Goal: Transaction & Acquisition: Purchase product/service

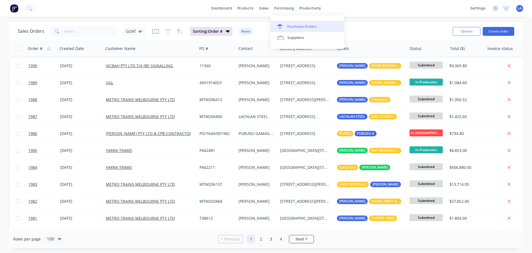
click at [289, 27] on div "Purchase Orders" at bounding box center [301, 26] width 29 height 5
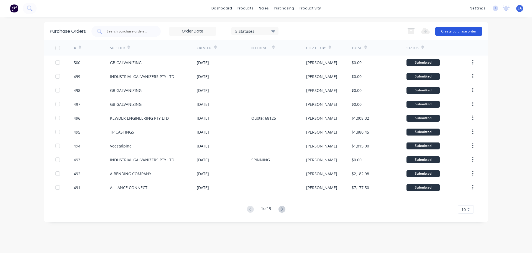
click at [454, 34] on button "Create purchase order" at bounding box center [458, 31] width 47 height 9
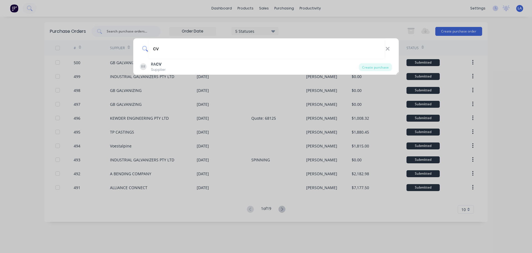
type input "c"
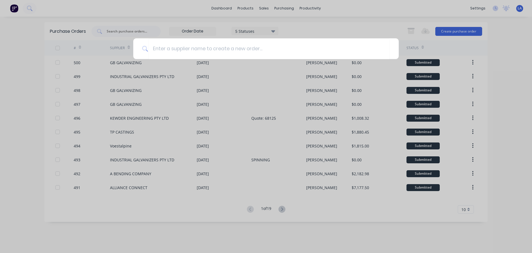
click at [504, 82] on div at bounding box center [266, 126] width 532 height 253
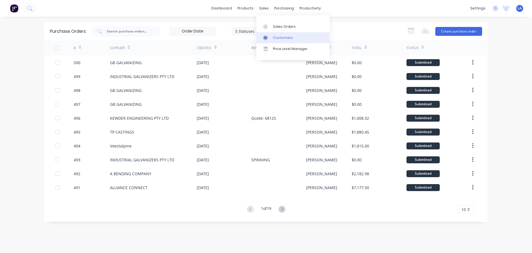
click at [274, 39] on div "Customers" at bounding box center [283, 37] width 20 height 5
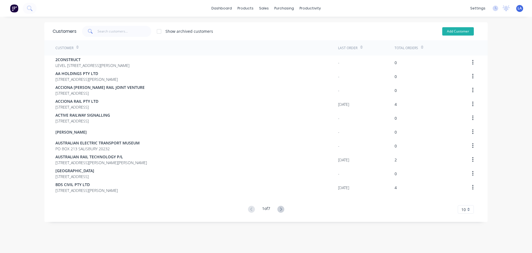
click at [450, 30] on button "Add Customer" at bounding box center [458, 31] width 32 height 8
select select "AU"
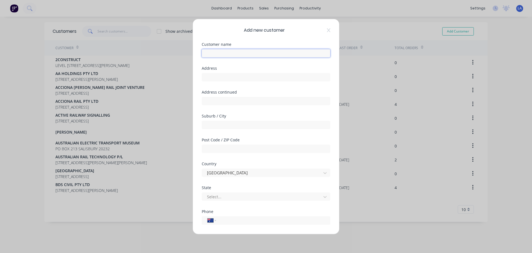
click at [237, 54] on input "text" at bounding box center [266, 53] width 129 height 8
type input "LEADING CRANE SERVICES VIC"
click at [236, 81] on div "Address" at bounding box center [266, 78] width 129 height 24
click at [237, 79] on input "text" at bounding box center [266, 77] width 129 height 8
type input "[STREET_ADDRESS]"
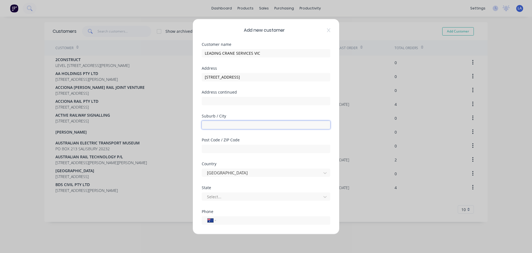
click at [233, 126] on input "text" at bounding box center [266, 124] width 129 height 8
click at [234, 125] on input "HOPPERS CROSING" at bounding box center [266, 124] width 129 height 8
click at [233, 125] on input "HOPPERS CROSING" at bounding box center [266, 124] width 129 height 8
type input "HOPPERS CROSSING"
click at [255, 152] on input "text" at bounding box center [266, 148] width 129 height 8
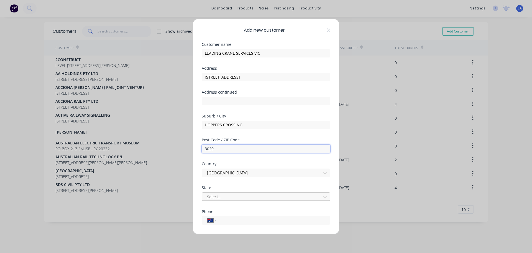
type input "3029"
click at [248, 199] on div at bounding box center [262, 196] width 112 height 7
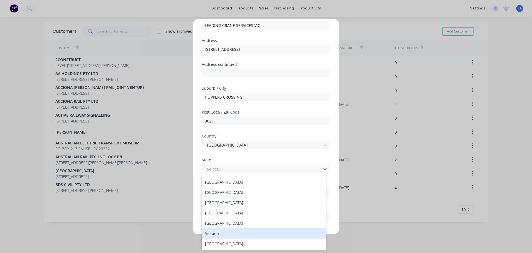
click at [255, 231] on div "Victoria" at bounding box center [264, 233] width 124 height 10
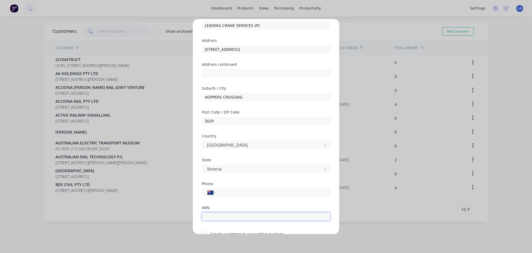
click at [253, 216] on input "text" at bounding box center [266, 216] width 129 height 8
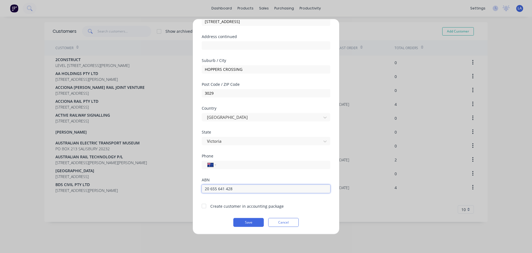
type input "20 655 641 428"
click at [205, 206] on div at bounding box center [203, 205] width 11 height 11
click at [246, 223] on button "Save" at bounding box center [248, 221] width 30 height 9
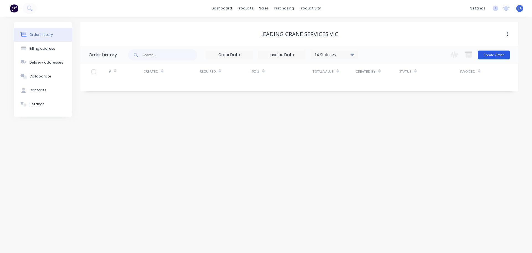
click at [496, 58] on button "Create Order" at bounding box center [494, 54] width 32 height 9
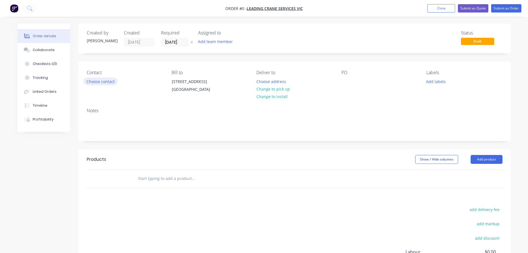
click at [114, 81] on button "Choose contact" at bounding box center [100, 80] width 34 height 7
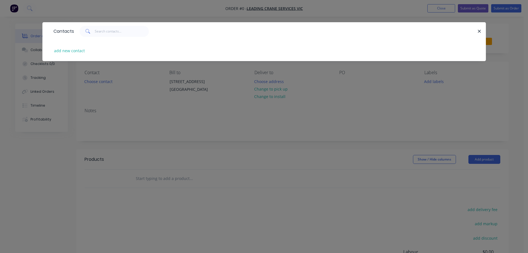
click at [183, 113] on div "Contacts add new contact" at bounding box center [264, 126] width 528 height 253
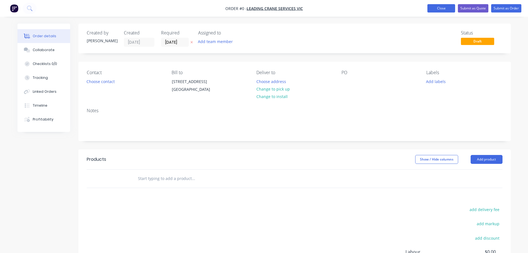
click at [440, 11] on button "Close" at bounding box center [441, 8] width 28 height 8
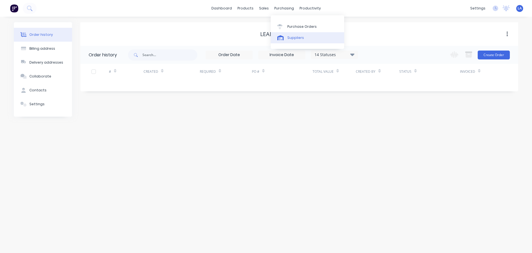
click at [292, 36] on div "Suppliers" at bounding box center [295, 37] width 17 height 5
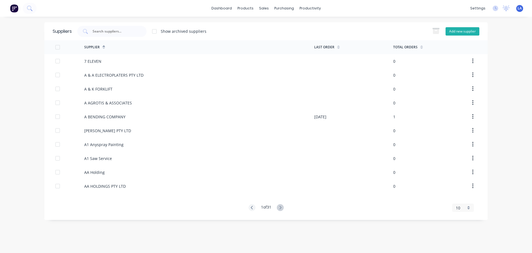
click at [452, 32] on button "Add new supplier" at bounding box center [463, 31] width 34 height 8
select select "AU"
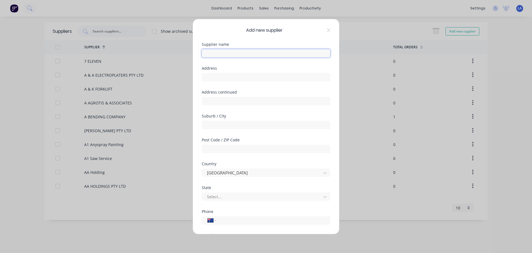
click at [264, 54] on input "text" at bounding box center [266, 53] width 129 height 8
type input "LEADING CRANE SERVICES VIC"
click at [260, 75] on input "text" at bounding box center [266, 77] width 129 height 8
type input "[STREET_ADDRESS]"
click at [251, 99] on input "text" at bounding box center [266, 100] width 129 height 8
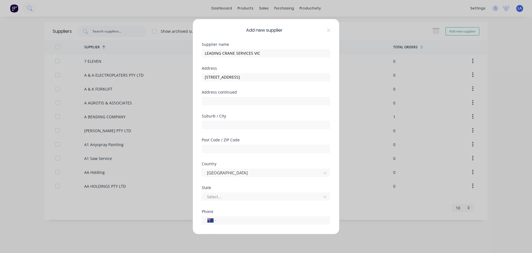
click at [246, 120] on div at bounding box center [266, 124] width 129 height 10
click at [246, 122] on input "text" at bounding box center [266, 124] width 129 height 8
type input "HOPPERS CROSSING"
click at [246, 148] on input "text" at bounding box center [266, 148] width 129 height 8
type input "3029"
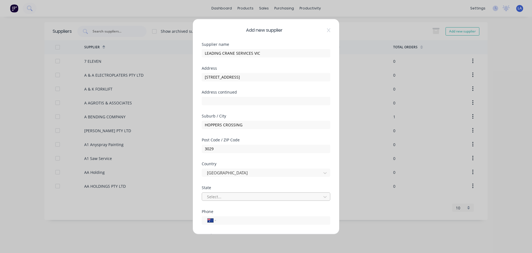
click at [243, 195] on div at bounding box center [262, 196] width 112 height 7
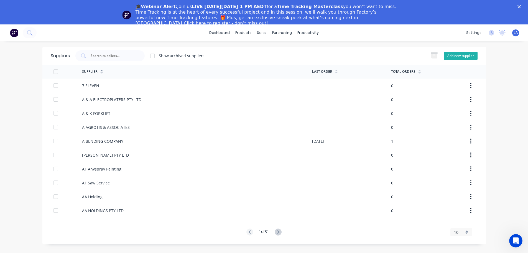
click at [454, 54] on button "Add new supplier" at bounding box center [461, 56] width 34 height 8
select select "AU"
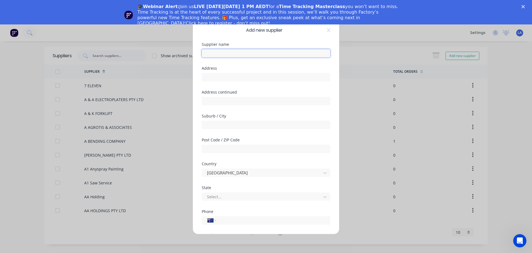
click at [271, 55] on input "text" at bounding box center [266, 53] width 129 height 8
type input "LEADING CRANE SERVICES VIC"
click at [268, 76] on input "text" at bounding box center [266, 77] width 129 height 8
type input "[STREET_ADDRESS]"
click at [238, 126] on input "text" at bounding box center [266, 124] width 129 height 8
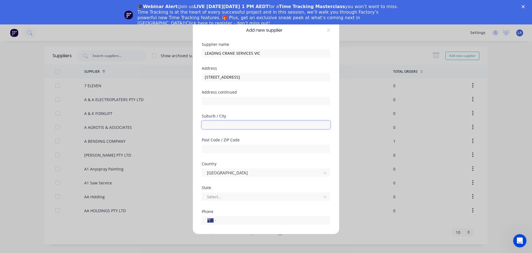
type input "HOPPERS CROSSING"
click at [242, 149] on input "text" at bounding box center [266, 148] width 129 height 8
type input "3029"
click at [244, 197] on div at bounding box center [262, 196] width 112 height 7
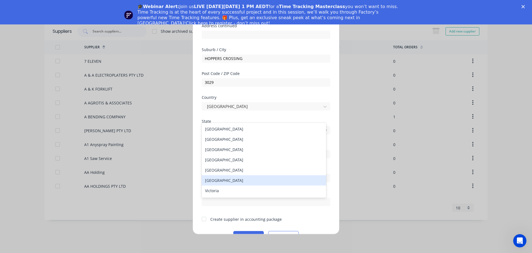
scroll to position [80, 0]
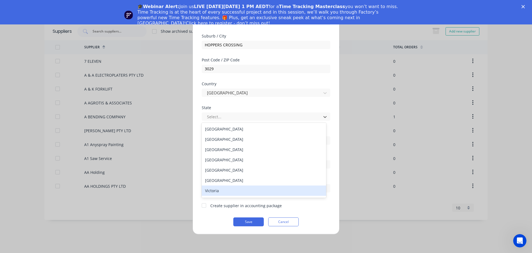
click at [269, 193] on div "Victoria" at bounding box center [264, 190] width 124 height 10
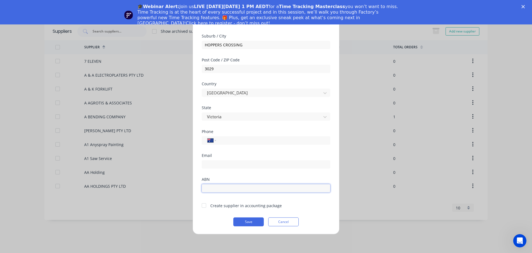
click at [245, 187] on input "text" at bounding box center [266, 187] width 129 height 8
type input "20 655 641 428"
click at [205, 206] on div at bounding box center [203, 205] width 11 height 11
click at [243, 221] on button "Save" at bounding box center [248, 221] width 30 height 9
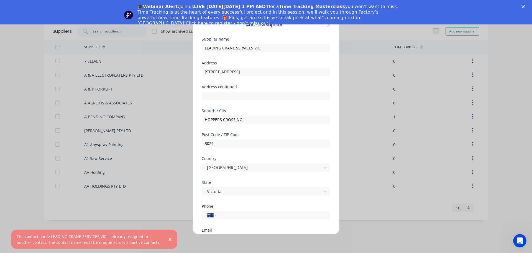
scroll to position [0, 0]
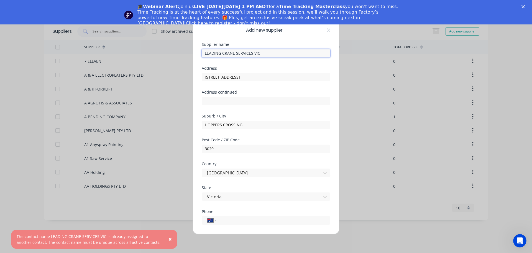
click at [266, 53] on input "LEADING CRANE SERVICES VIC" at bounding box center [266, 53] width 129 height 8
type input "LEADING CRANE SERVICES"
click at [310, 66] on div "Address" at bounding box center [266, 68] width 129 height 4
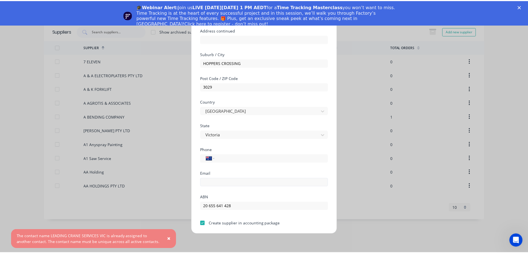
scroll to position [80, 0]
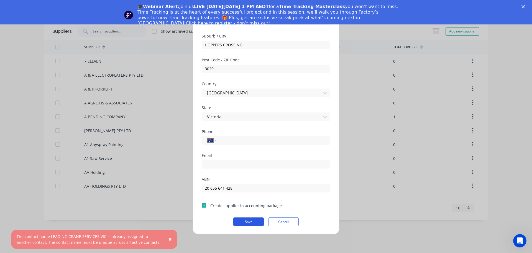
click at [253, 220] on button "Save" at bounding box center [248, 221] width 30 height 9
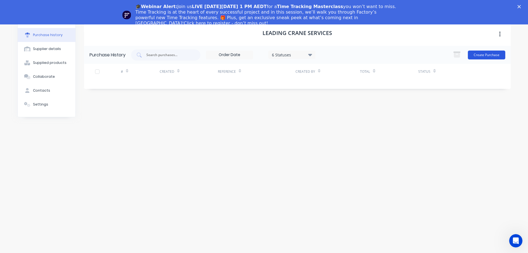
click at [486, 54] on button "Create Purchase" at bounding box center [486, 54] width 37 height 9
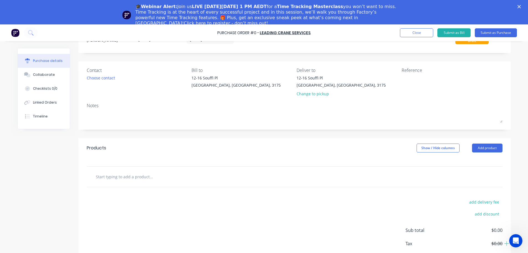
click at [127, 186] on div at bounding box center [295, 176] width 416 height 20
click at [130, 180] on input "text" at bounding box center [151, 176] width 111 height 11
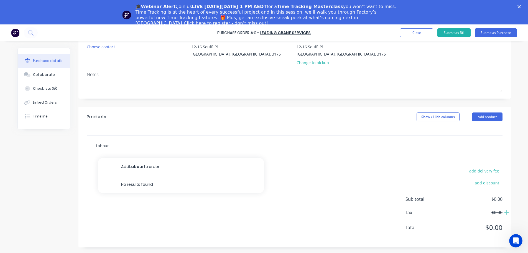
type input "Labour"
drag, startPoint x: 165, startPoint y: 203, endPoint x: 188, endPoint y: 192, distance: 25.8
click at [165, 203] on div "add delivery fee add discount Sub total $0.00 Tax $0.00 Total $0.00" at bounding box center [294, 201] width 432 height 91
click at [96, 142] on input "Labour" at bounding box center [151, 145] width 111 height 11
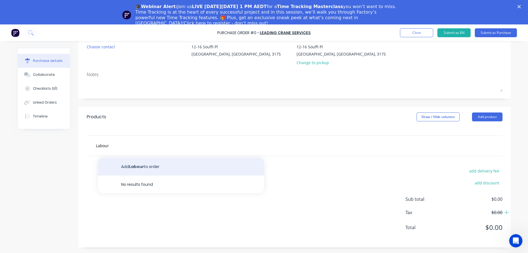
click at [126, 169] on button "Add Labour to order" at bounding box center [181, 166] width 166 height 18
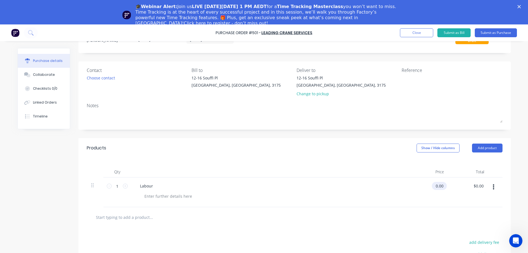
click at [438, 184] on input "0.00" at bounding box center [438, 186] width 13 height 8
click at [438, 184] on input "0.0147.500" at bounding box center [433, 186] width 23 height 8
type input "$147.50"
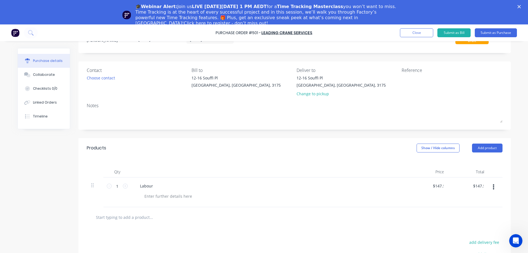
click at [449, 220] on div at bounding box center [294, 216] width 407 height 11
click at [123, 186] on icon at bounding box center [125, 185] width 5 height 5
type input "2"
type input "$295.00"
click at [123, 186] on icon at bounding box center [125, 185] width 5 height 5
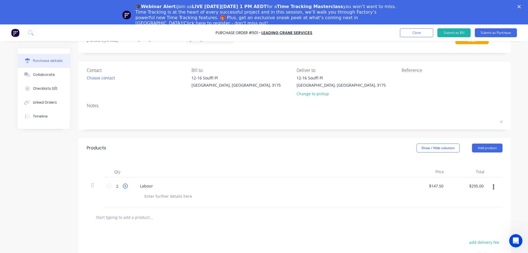
type input "3"
type input "$442.50"
click at [123, 186] on icon at bounding box center [125, 185] width 5 height 5
type input "4"
type input "$590.00"
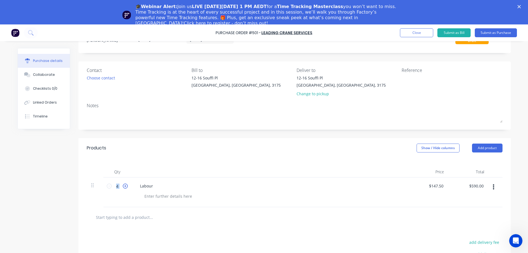
click at [123, 186] on icon at bounding box center [125, 185] width 5 height 5
type input "5"
type input "$737.50"
click at [221, 138] on div "Products Show / Hide columns Add product" at bounding box center [294, 148] width 432 height 20
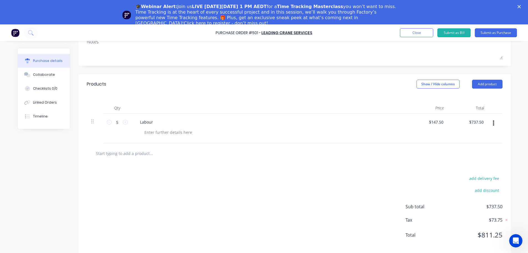
scroll to position [71, 0]
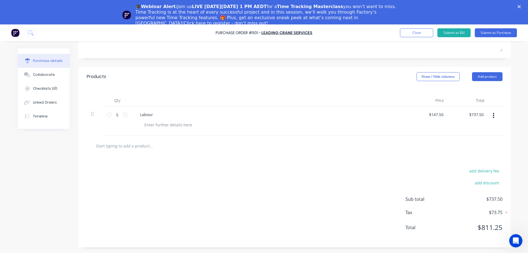
click at [136, 149] on input "text" at bounding box center [151, 145] width 111 height 11
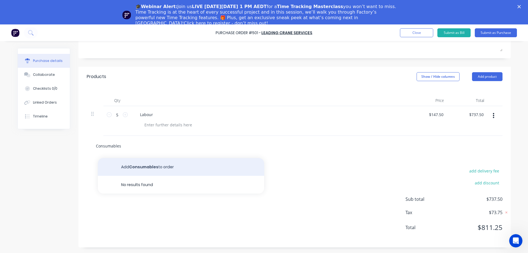
type input "Consumables"
click at [136, 162] on button "Add Consumables to order" at bounding box center [181, 167] width 166 height 18
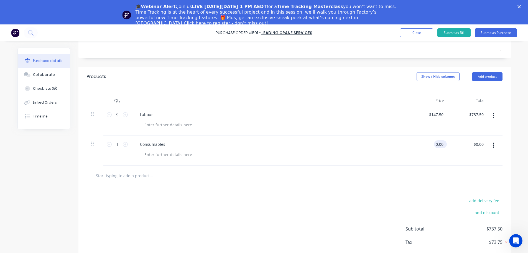
click at [440, 145] on input "0.00" at bounding box center [439, 144] width 11 height 8
click at [440, 145] on input "0.0030" at bounding box center [437, 144] width 15 height 8
type input "$30.00"
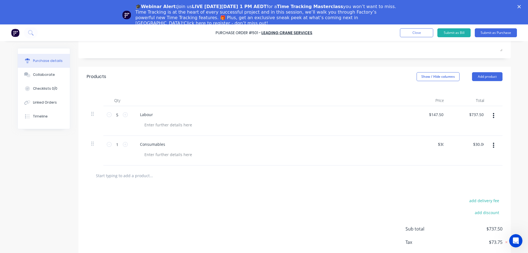
click at [427, 186] on div "add delivery fee add discount Sub total $737.50 Tax $73.75 Total $811.25" at bounding box center [294, 230] width 432 height 91
click at [134, 176] on input "text" at bounding box center [151, 175] width 111 height 11
type input "1"
type input "Contactor and Auxiliary Block"
click at [142, 186] on div "add delivery fee add discount Sub total $767.50 Tax $76.75 Total $844.25" at bounding box center [294, 230] width 432 height 91
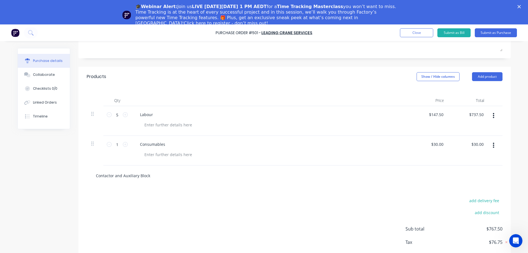
click at [143, 180] on input "Contactor and Auxiliary Block" at bounding box center [151, 175] width 111 height 11
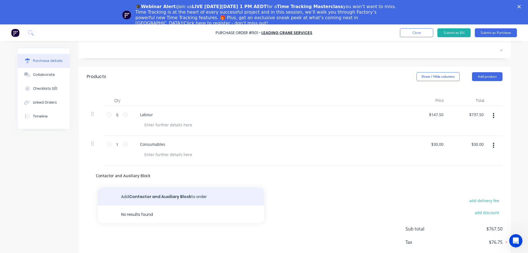
click at [148, 199] on button "Add Contactor and Auxiliary Block to order" at bounding box center [181, 196] width 166 height 18
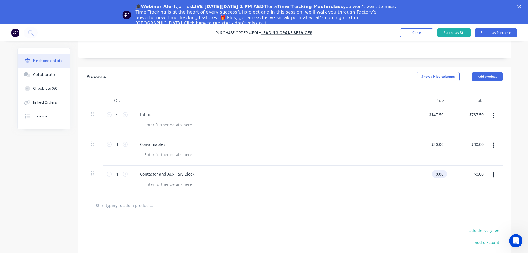
click at [438, 173] on input "0.00" at bounding box center [438, 174] width 13 height 8
click at [438, 173] on input "0.00" at bounding box center [439, 174] width 11 height 8
type input "$560.00"
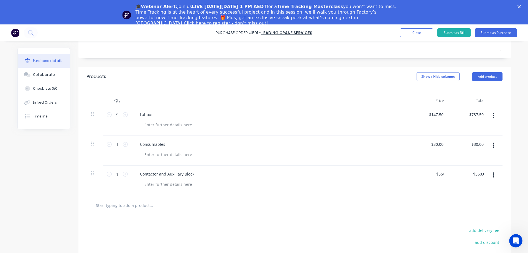
click at [436, 203] on div at bounding box center [294, 204] width 407 height 11
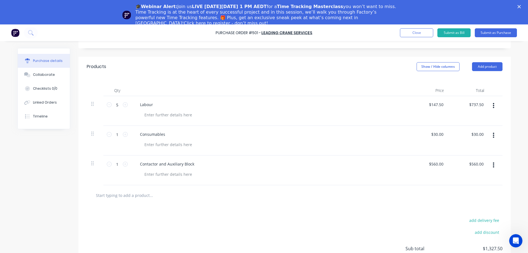
scroll to position [99, 0]
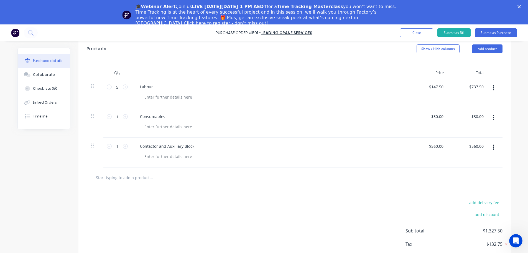
click at [148, 181] on input "text" at bounding box center [151, 177] width 111 height 11
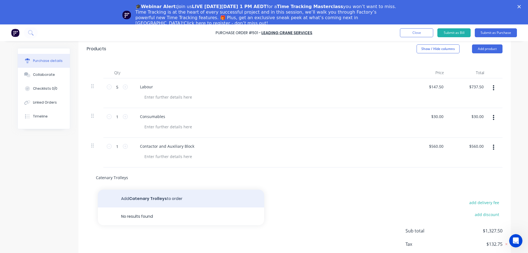
type input "Catenary Trolleys"
click at [149, 199] on button "Add Catenary Trolleys to order" at bounding box center [181, 198] width 166 height 18
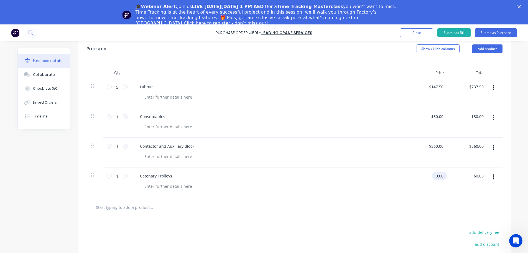
click at [442, 177] on input "0.00" at bounding box center [438, 176] width 13 height 8
click at [442, 177] on input "0.00" at bounding box center [439, 176] width 11 height 8
type input "$360.00"
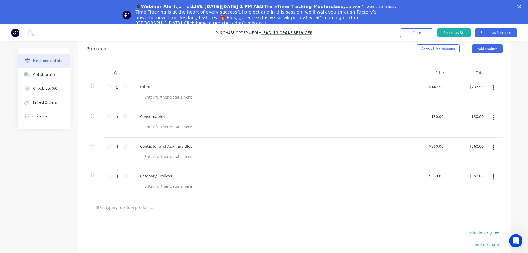
click at [428, 206] on div at bounding box center [294, 206] width 407 height 11
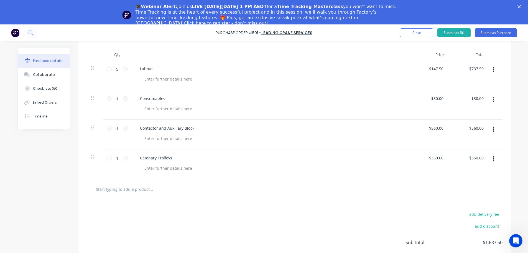
scroll to position [127, 0]
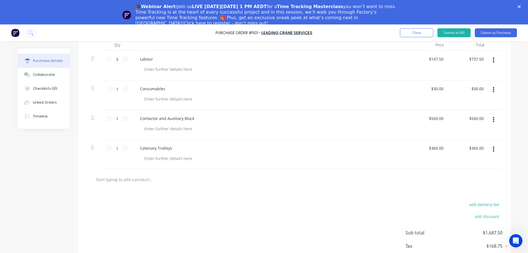
click at [141, 179] on input "text" at bounding box center [151, 179] width 111 height 11
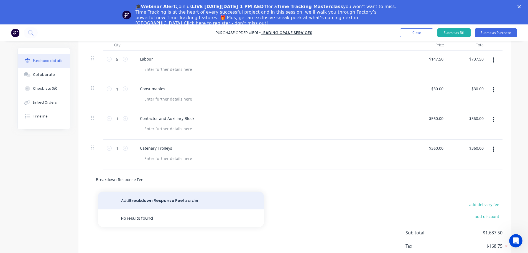
type input "Breakdown Response Fee"
click at [146, 197] on button "Add Breakdown Response Fee to order" at bounding box center [181, 200] width 166 height 18
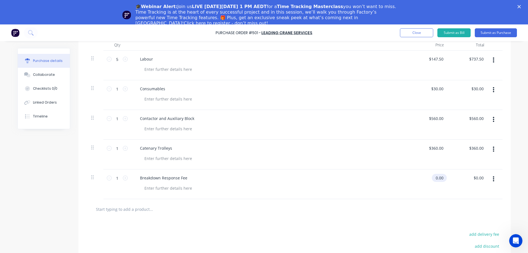
click at [438, 179] on input "0.00" at bounding box center [438, 178] width 13 height 8
click at [438, 179] on input "0.00" at bounding box center [439, 178] width 11 height 8
type input "$150.00"
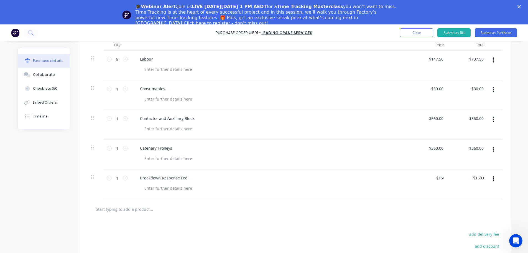
click at [433, 207] on div at bounding box center [294, 208] width 407 height 11
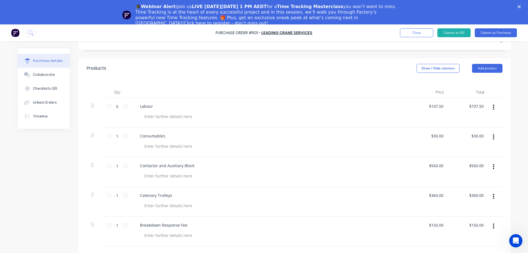
scroll to position [79, 0]
click at [483, 33] on button "Submit as Purchase" at bounding box center [496, 32] width 42 height 9
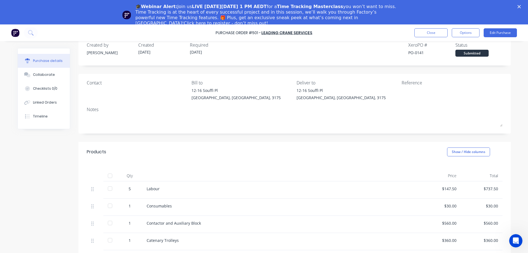
scroll to position [0, 0]
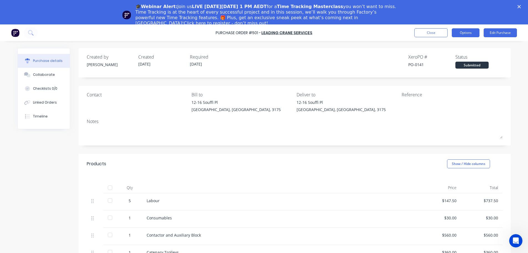
click at [469, 32] on button "Options" at bounding box center [466, 32] width 28 height 9
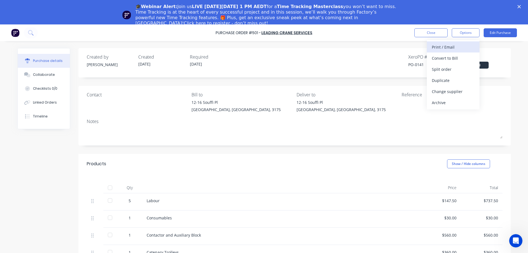
click at [454, 48] on div "Print / Email" at bounding box center [453, 47] width 43 height 8
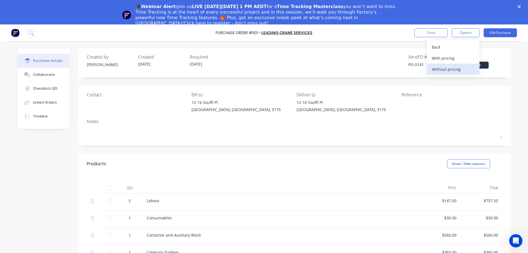
click at [451, 68] on div "Without pricing" at bounding box center [453, 69] width 43 height 8
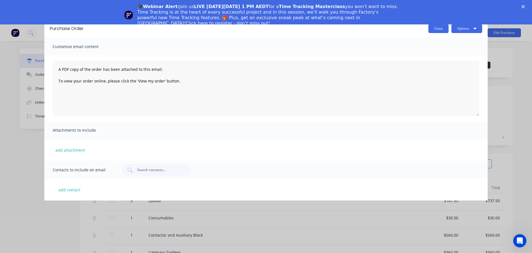
click at [437, 30] on button "Close" at bounding box center [439, 28] width 20 height 9
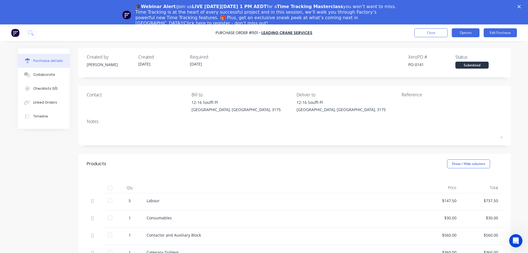
click at [471, 35] on button "Options" at bounding box center [466, 32] width 28 height 9
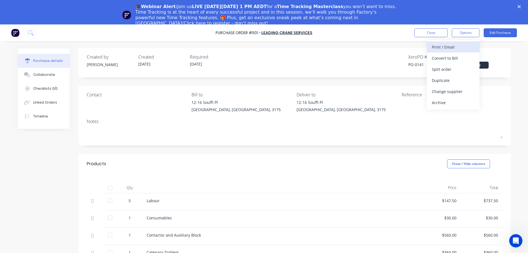
click at [461, 49] on div "Print / Email" at bounding box center [453, 47] width 43 height 8
click at [455, 58] on div "With pricing" at bounding box center [453, 58] width 43 height 8
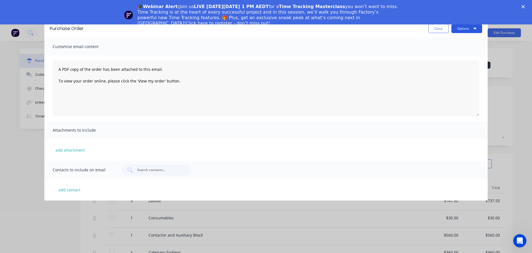
click at [462, 31] on button "Options" at bounding box center [467, 28] width 31 height 9
click at [454, 52] on div "Print" at bounding box center [456, 54] width 43 height 8
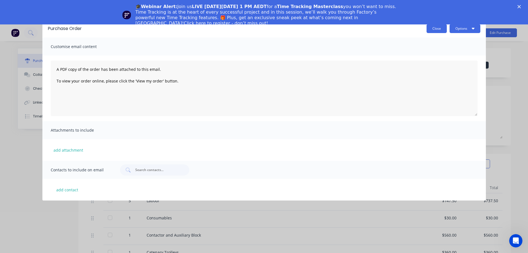
click at [432, 30] on button "Close" at bounding box center [437, 28] width 20 height 9
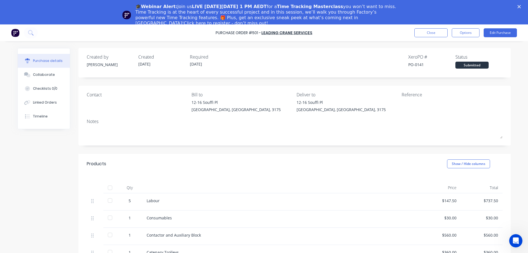
click at [422, 25] on div "Purchase Order #501 - LEADING CRANE SERVICES Close Options Edit Purchase" at bounding box center [264, 32] width 528 height 17
click at [422, 28] on button "Close" at bounding box center [430, 32] width 33 height 9
